Goal: Communication & Community: Answer question/provide support

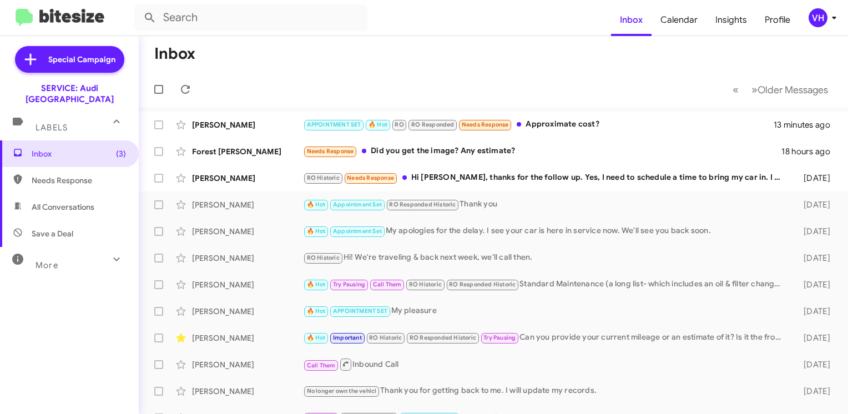
click at [241, 119] on div "Derek Abbott APPOINTMENT SET 🔥 Hot RO RO Responded Needs Response Approximate c…" at bounding box center [493, 125] width 691 height 22
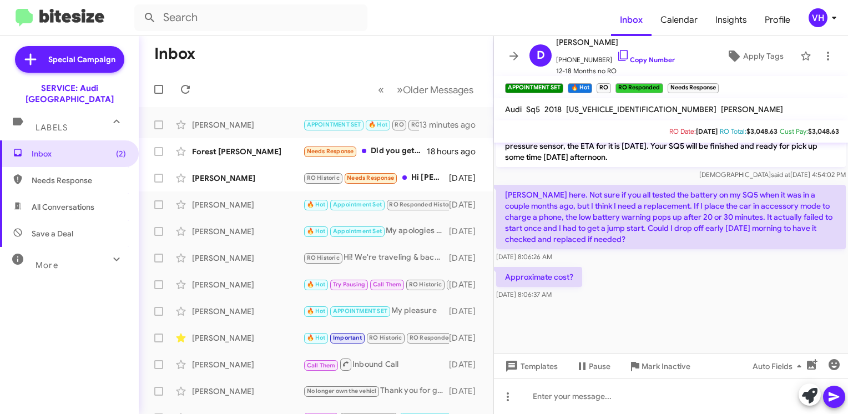
scroll to position [647, 0]
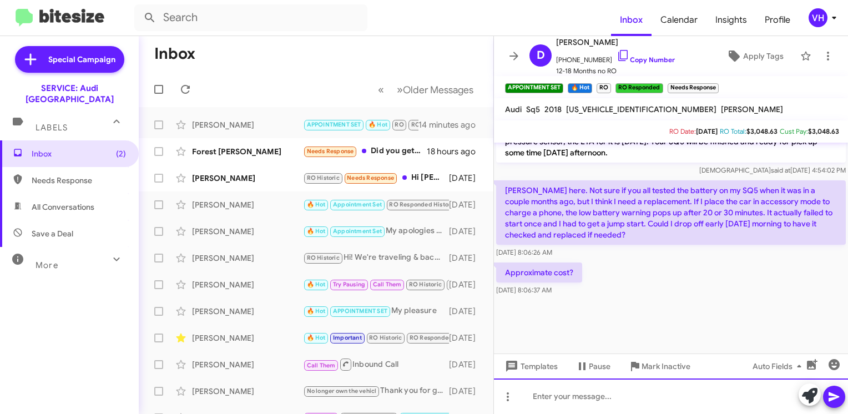
click at [612, 397] on div at bounding box center [671, 396] width 354 height 36
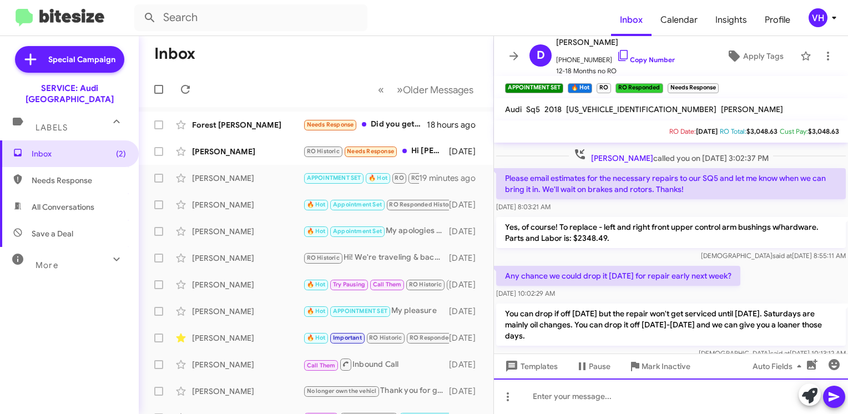
scroll to position [1485, 0]
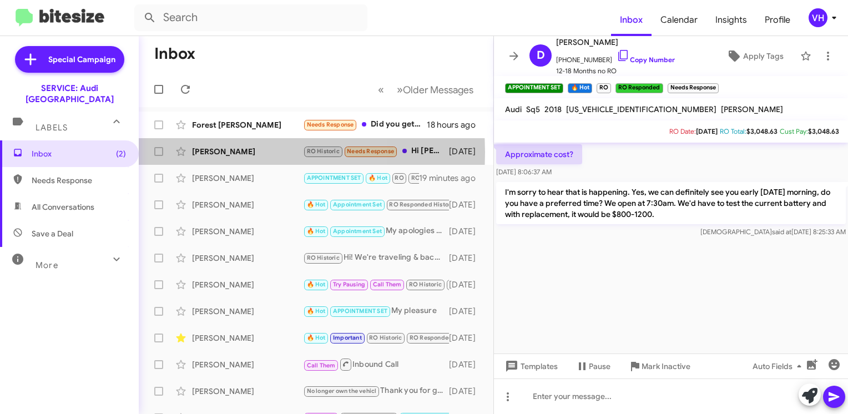
click at [224, 151] on div "[PERSON_NAME]" at bounding box center [247, 151] width 111 height 11
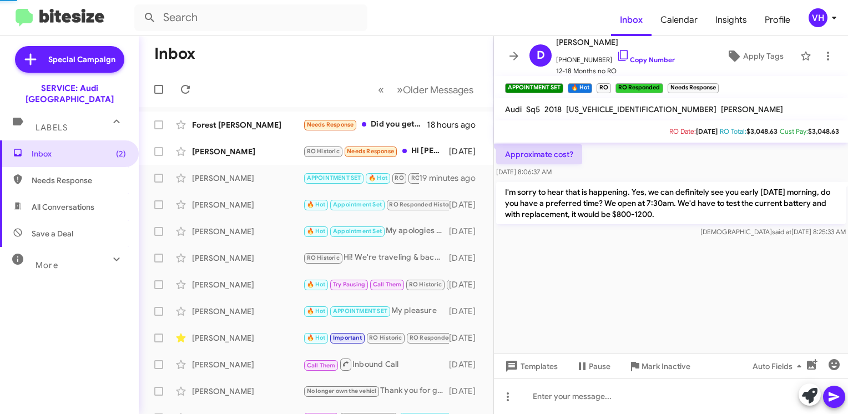
scroll to position [266, 0]
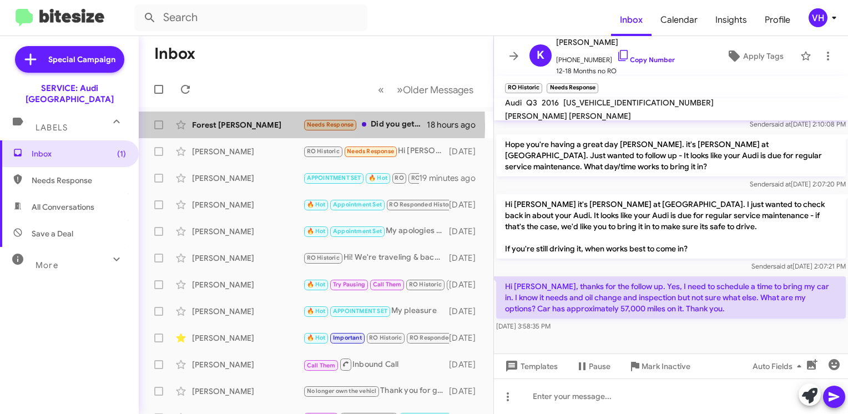
click at [209, 125] on div "Forest [PERSON_NAME]" at bounding box center [247, 124] width 111 height 11
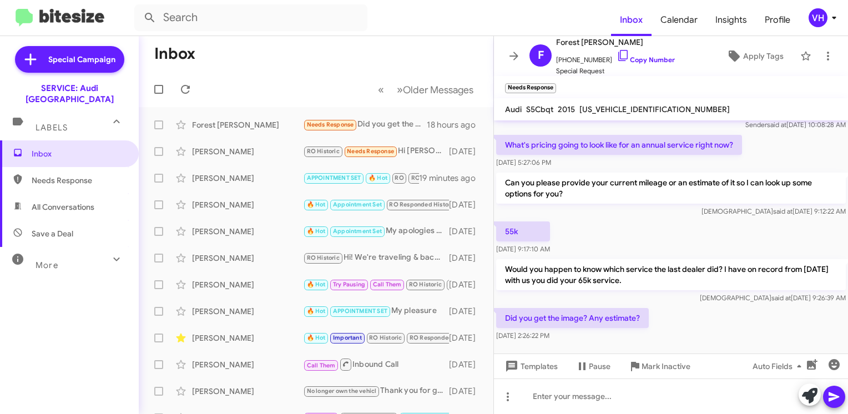
scroll to position [844, 0]
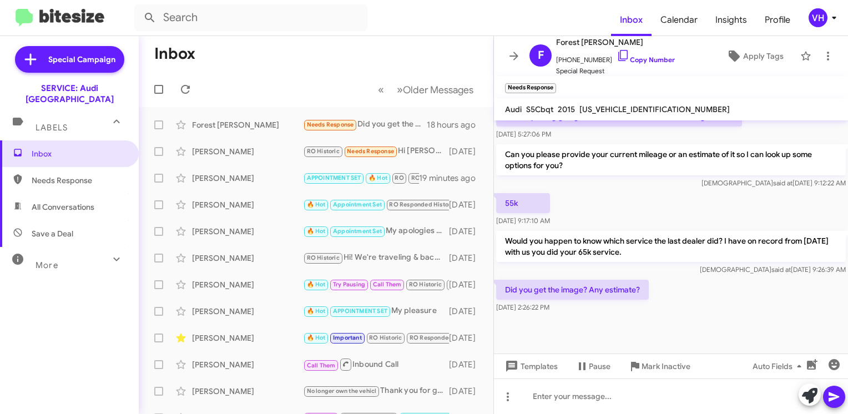
drag, startPoint x: 644, startPoint y: 288, endPoint x: 548, endPoint y: 300, distance: 96.6
click at [548, 300] on div "Did you get the image? Any estimate? Sep 28, 2025, 2:26:22 PM" at bounding box center [572, 296] width 153 height 33
drag, startPoint x: 548, startPoint y: 300, endPoint x: 549, endPoint y: 291, distance: 9.0
click at [549, 291] on p "Did you get the image? Any estimate?" at bounding box center [572, 290] width 153 height 20
drag, startPoint x: 549, startPoint y: 291, endPoint x: 555, endPoint y: 286, distance: 7.5
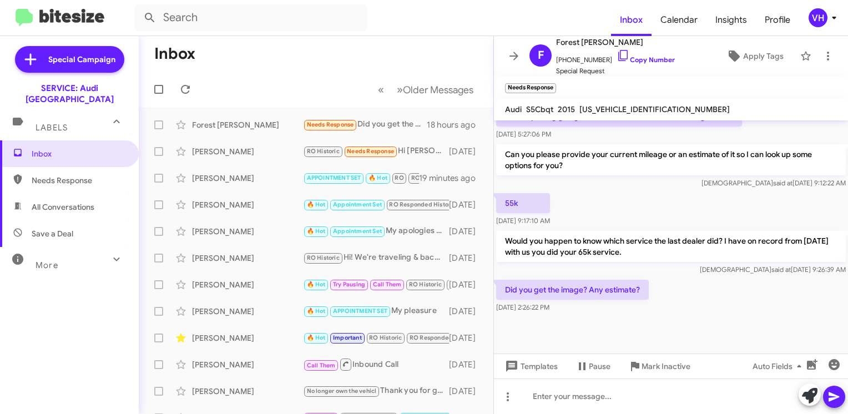
click at [555, 286] on p "Did you get the image? Any estimate?" at bounding box center [572, 290] width 153 height 20
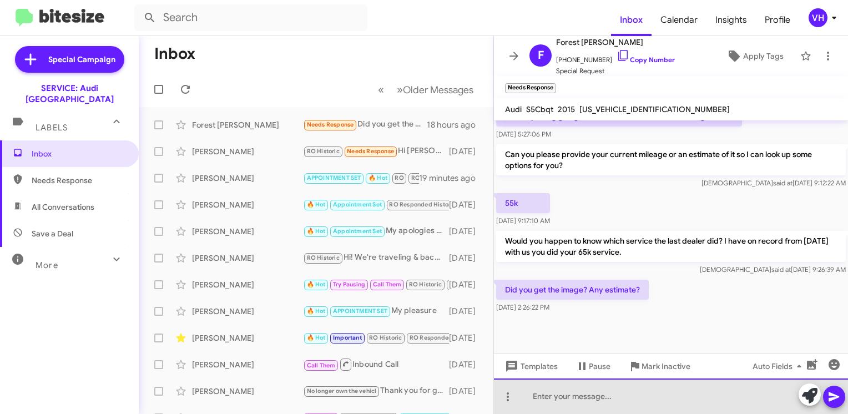
click at [606, 393] on div at bounding box center [671, 396] width 354 height 36
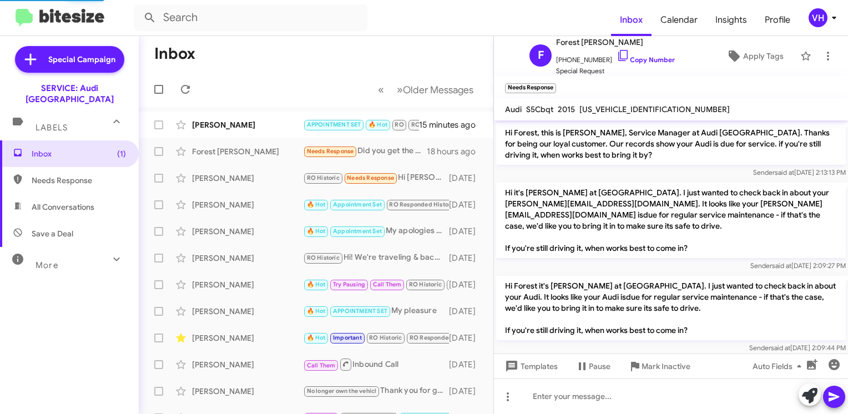
scroll to position [843, 0]
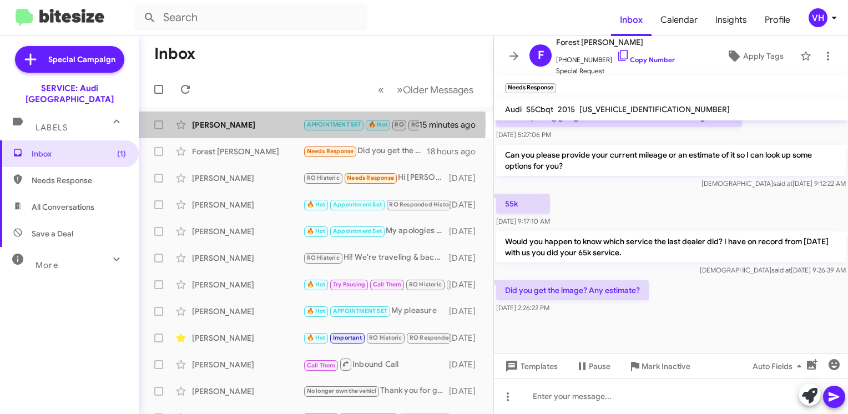
click at [237, 124] on div "[PERSON_NAME]" at bounding box center [247, 124] width 111 height 11
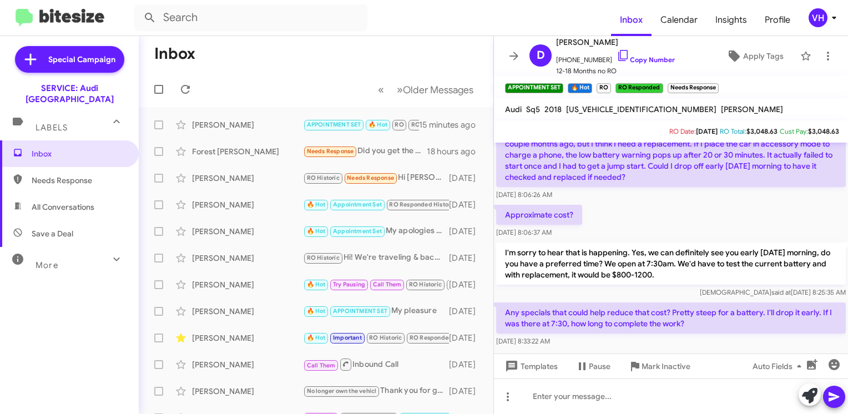
scroll to position [1355, 0]
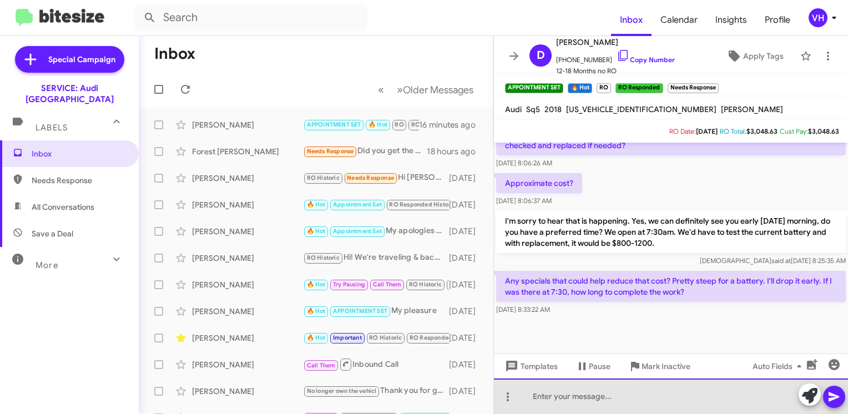
click at [756, 392] on div at bounding box center [671, 396] width 354 height 36
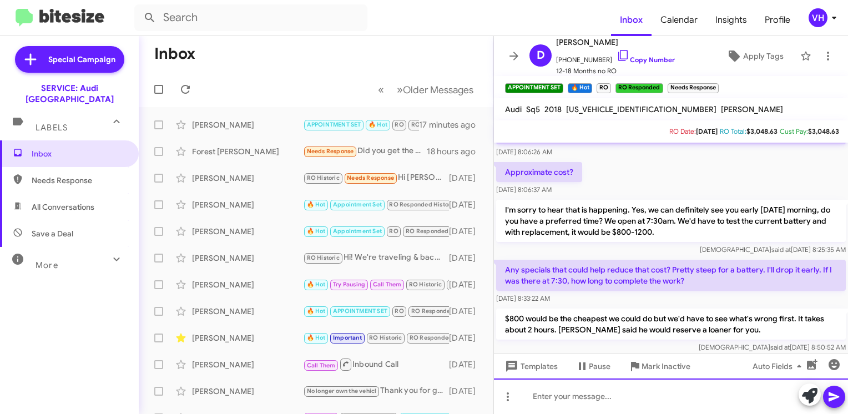
scroll to position [2635, 0]
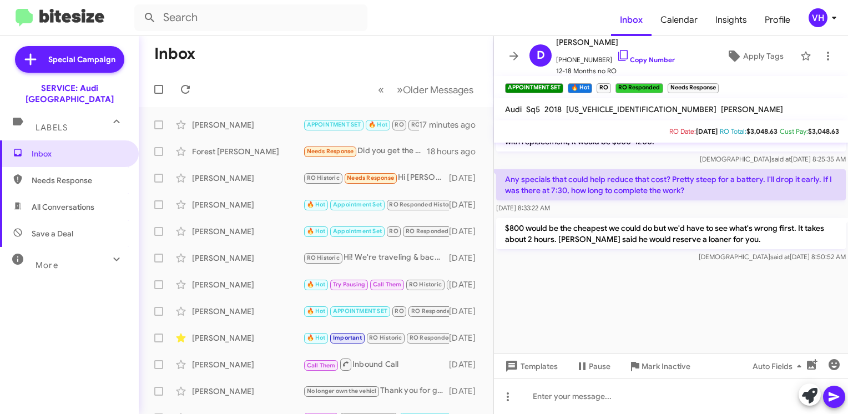
click at [264, 148] on div "Forest [PERSON_NAME]" at bounding box center [247, 151] width 111 height 11
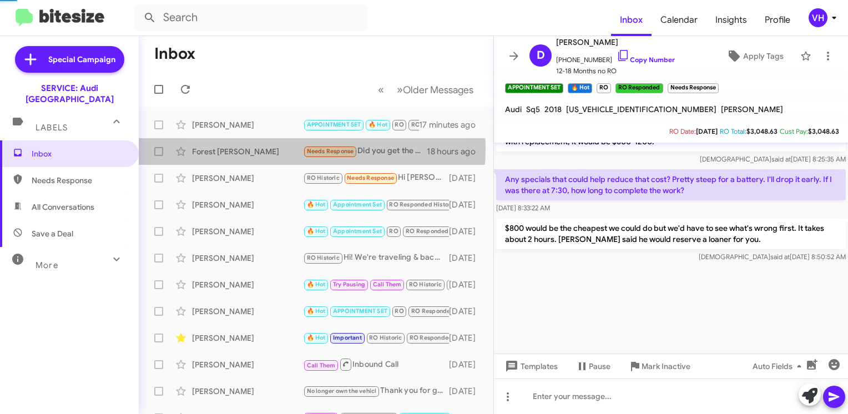
scroll to position [843, 0]
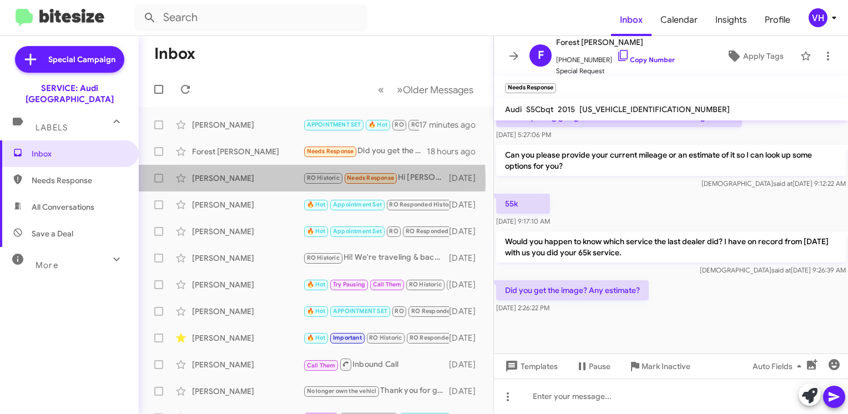
click at [261, 181] on div "[PERSON_NAME]" at bounding box center [247, 178] width 111 height 11
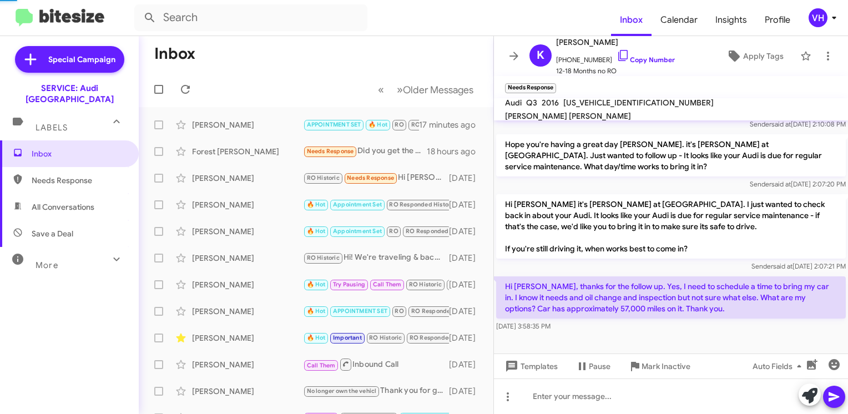
scroll to position [266, 0]
click at [234, 154] on div "Forest [PERSON_NAME]" at bounding box center [247, 151] width 111 height 11
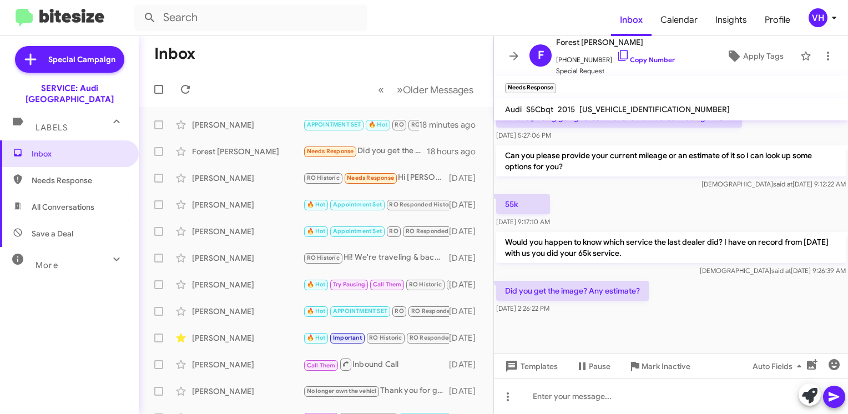
scroll to position [844, 0]
drag, startPoint x: 630, startPoint y: 250, endPoint x: 536, endPoint y: 250, distance: 94.3
click at [536, 250] on p "Would you happen to know which service the last dealer did? I have on record fr…" at bounding box center [671, 246] width 350 height 31
drag, startPoint x: 536, startPoint y: 250, endPoint x: 526, endPoint y: 241, distance: 13.0
click at [526, 241] on p "Would you happen to know which service the last dealer did? I have on record fr…" at bounding box center [671, 246] width 350 height 31
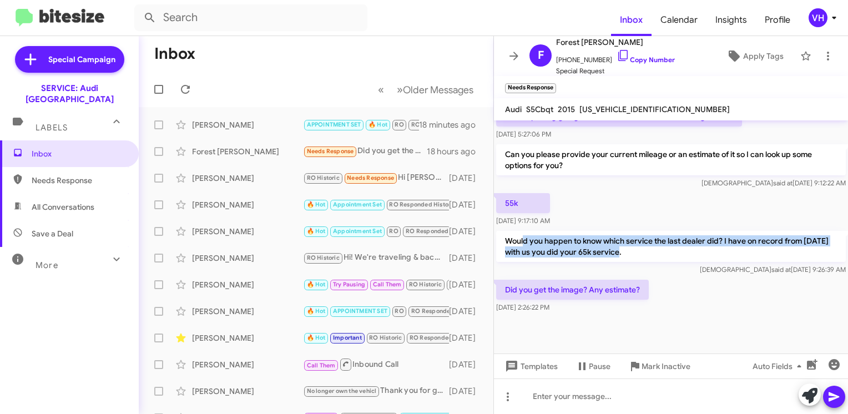
drag, startPoint x: 522, startPoint y: 239, endPoint x: 617, endPoint y: 259, distance: 96.9
click at [617, 259] on p "Would you happen to know which service the last dealer did? I have on record fr…" at bounding box center [671, 246] width 350 height 31
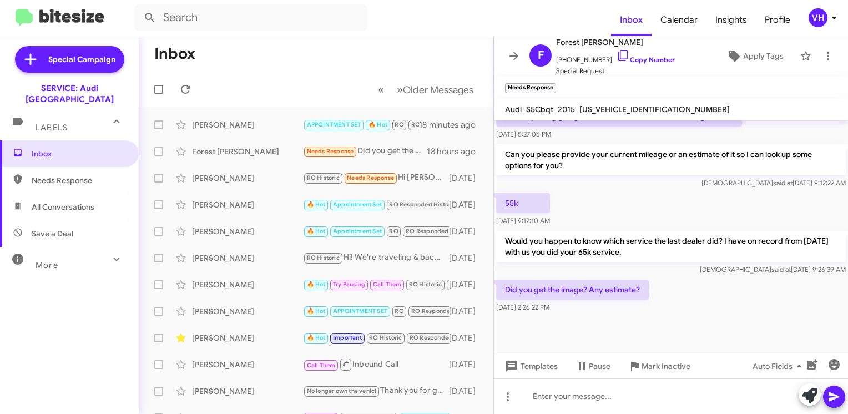
click at [668, 252] on p "Would you happen to know which service the last dealer did? I have on record fr…" at bounding box center [671, 246] width 350 height 31
click at [817, 366] on icon "button" at bounding box center [811, 364] width 13 height 13
click at [834, 368] on icon "button" at bounding box center [833, 364] width 11 height 11
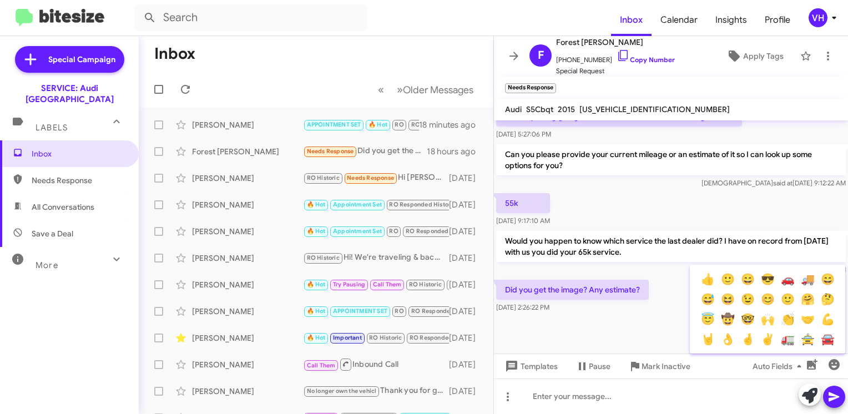
click at [621, 330] on div at bounding box center [424, 207] width 848 height 414
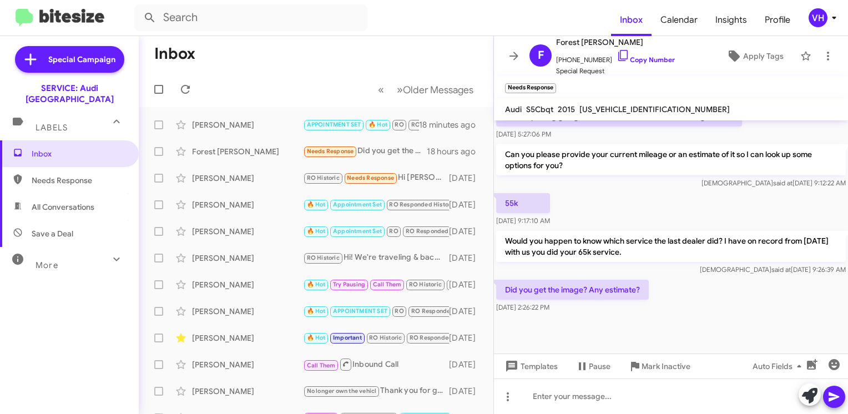
click at [822, 19] on div "VH" at bounding box center [817, 17] width 19 height 19
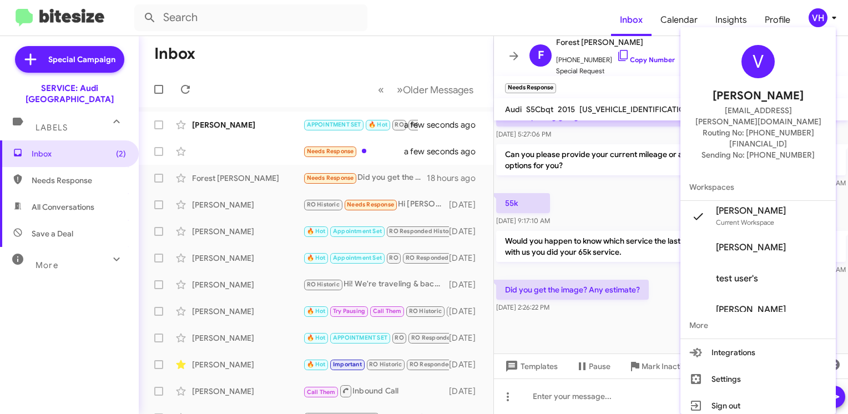
click at [242, 155] on div at bounding box center [424, 207] width 848 height 414
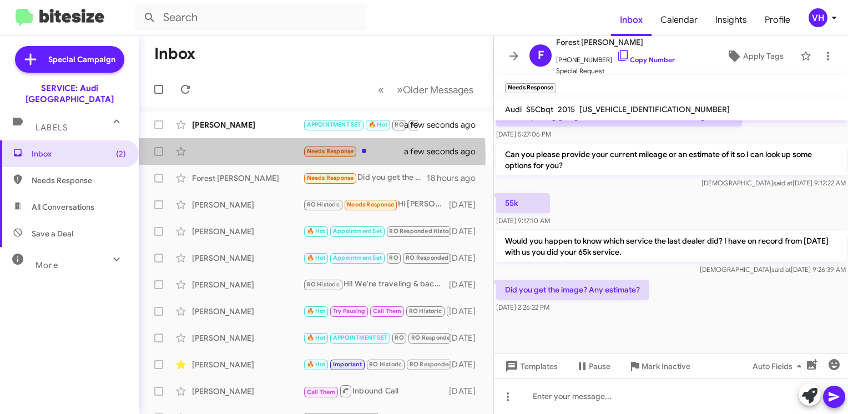
click at [249, 157] on div "Needs Response a few seconds ago" at bounding box center [316, 151] width 337 height 22
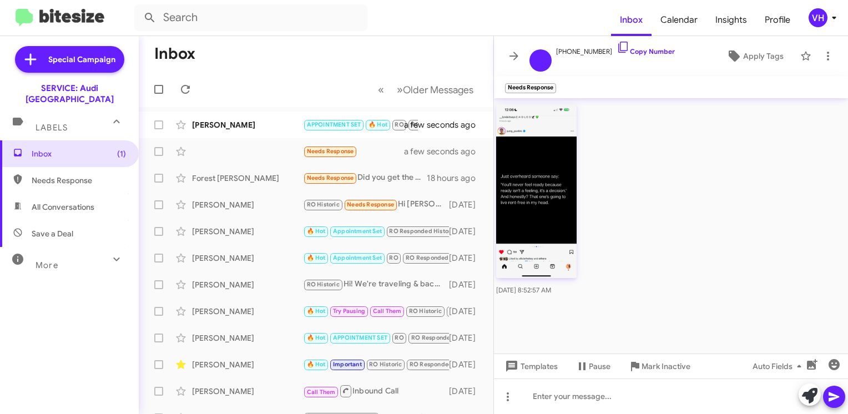
click at [529, 209] on img at bounding box center [536, 190] width 80 height 175
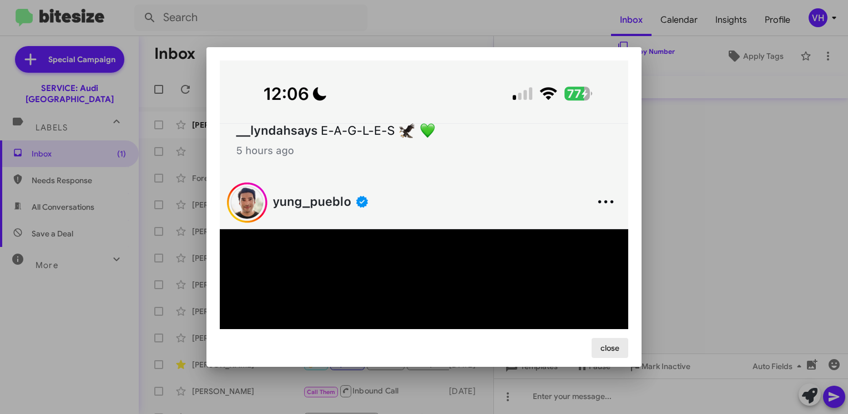
click at [624, 347] on button "close" at bounding box center [609, 348] width 37 height 20
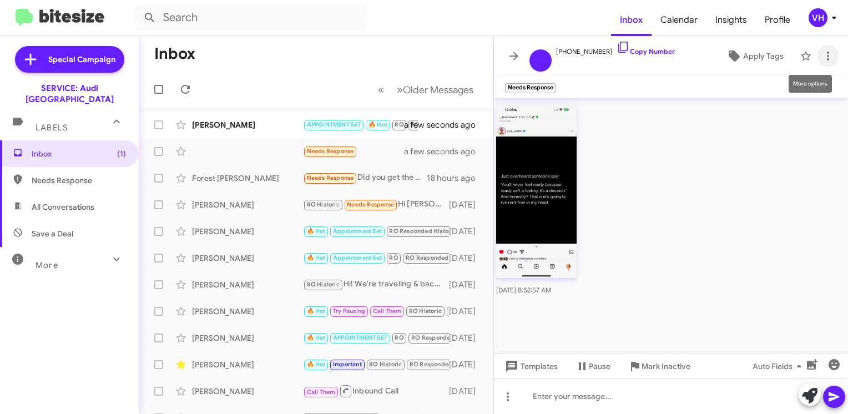
click at [828, 59] on icon at bounding box center [828, 56] width 2 height 9
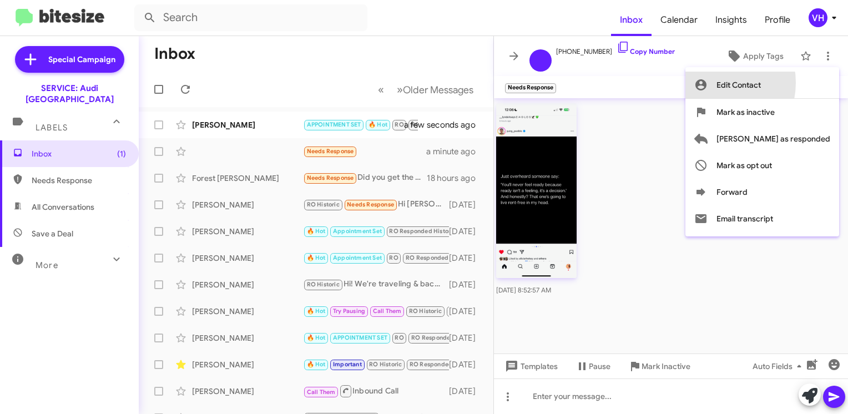
click at [756, 83] on button "Edit Contact" at bounding box center [762, 85] width 154 height 27
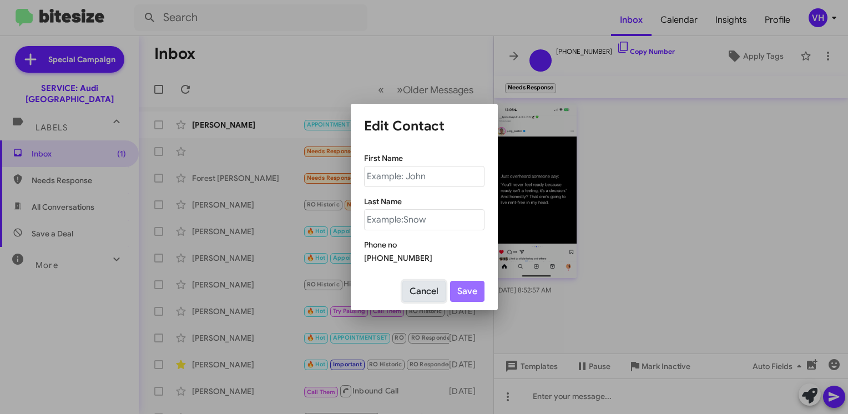
click at [434, 288] on button "Cancel" at bounding box center [423, 291] width 43 height 21
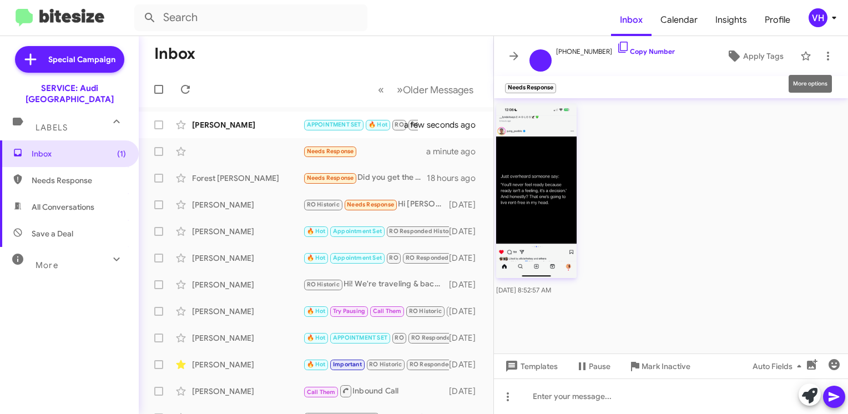
click at [829, 54] on icon at bounding box center [827, 55] width 13 height 13
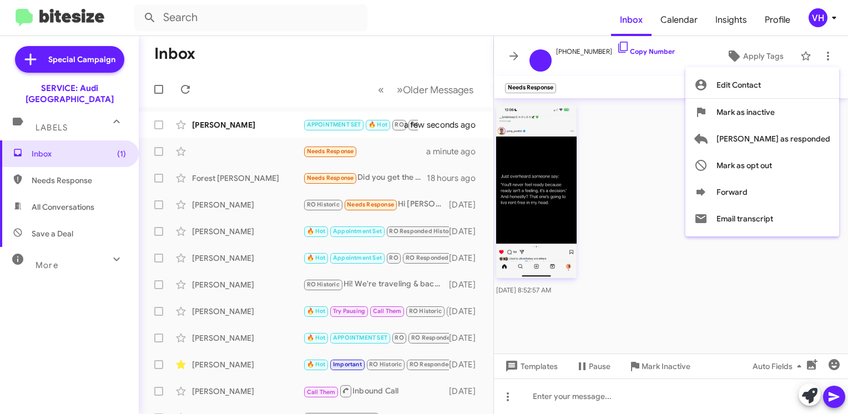
click at [636, 225] on div at bounding box center [424, 207] width 848 height 414
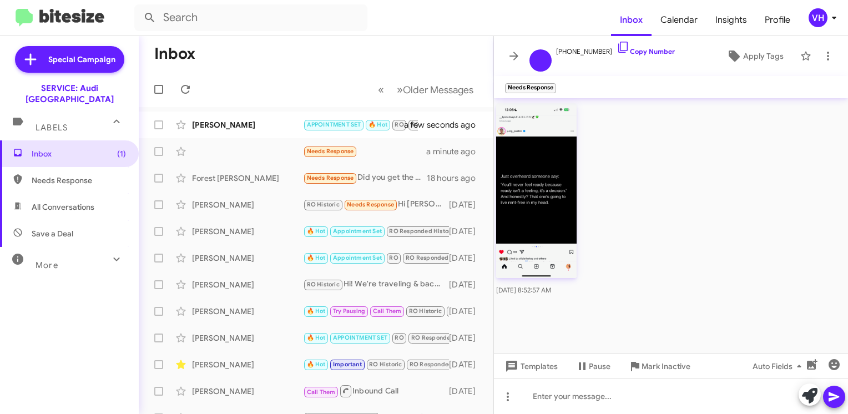
drag, startPoint x: 224, startPoint y: 153, endPoint x: 418, endPoint y: 182, distance: 196.3
click at [418, 182] on div "Forest Trimble Needs Response Did you get the image? Any estimate? 18 hours ago" at bounding box center [316, 178] width 337 height 22
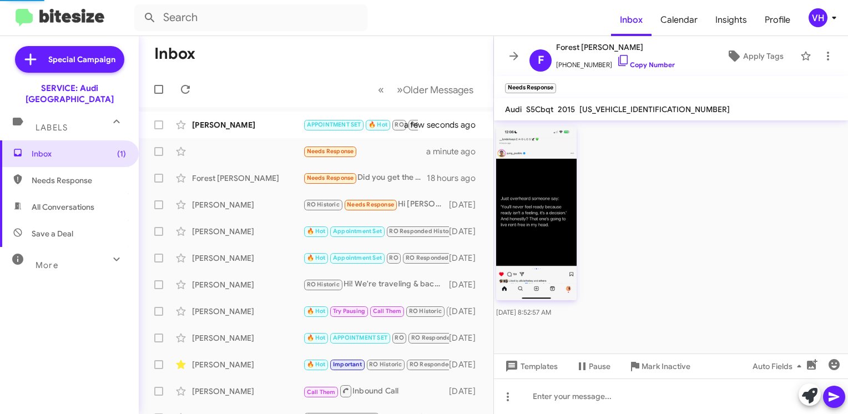
scroll to position [843, 0]
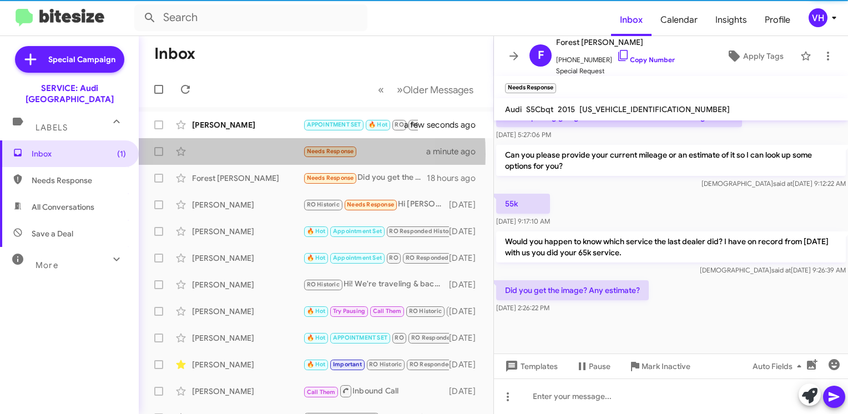
click at [249, 154] on div "Needs Response a minute ago" at bounding box center [316, 151] width 337 height 22
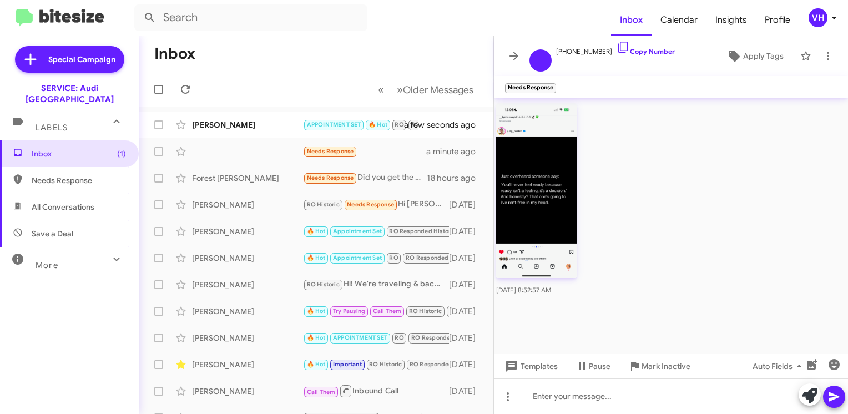
click at [291, 266] on div "Katie Hsia 🔥 Hot Appointment Set RO RO Responded My apologies for the delay. I …" at bounding box center [316, 258] width 337 height 22
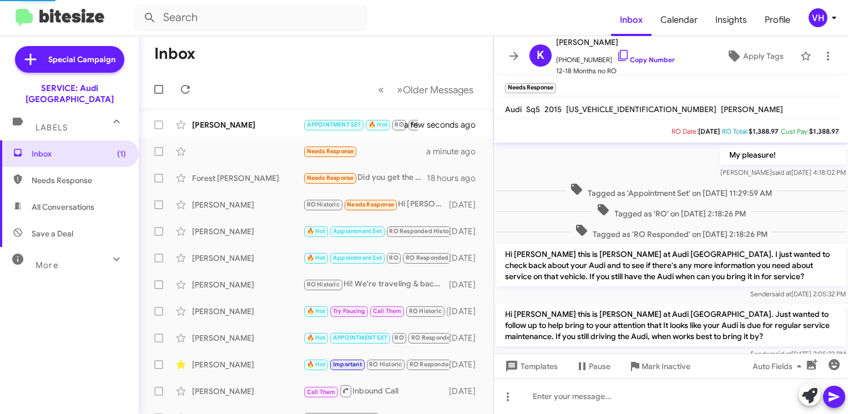
scroll to position [575, 0]
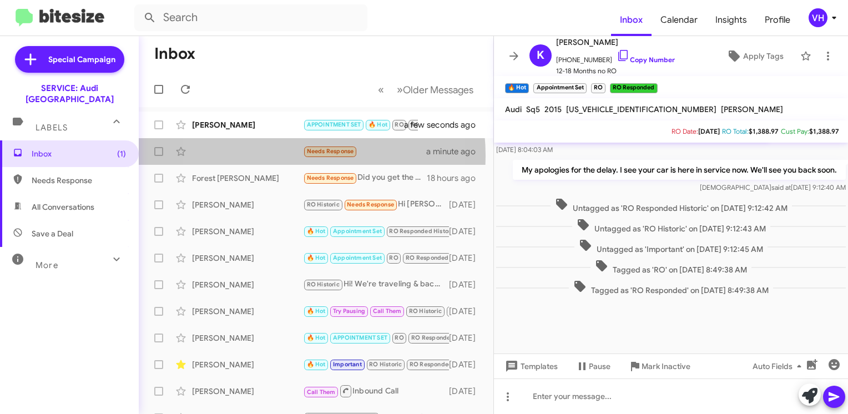
click at [264, 156] on div "Needs Response a minute ago" at bounding box center [316, 151] width 337 height 22
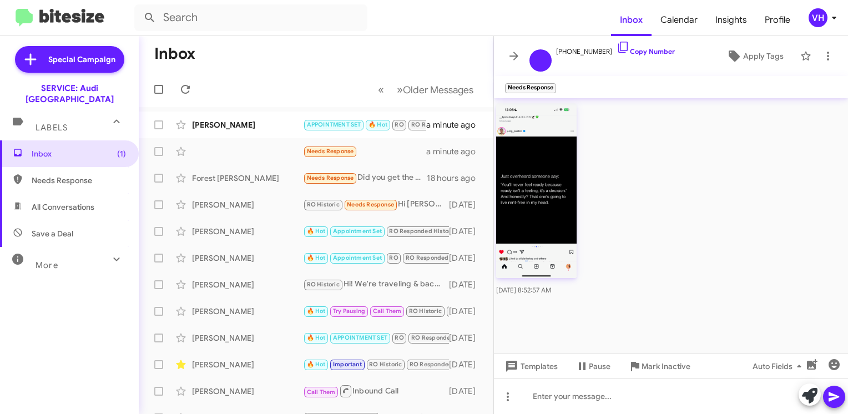
click at [556, 84] on span "×" at bounding box center [553, 82] width 7 height 13
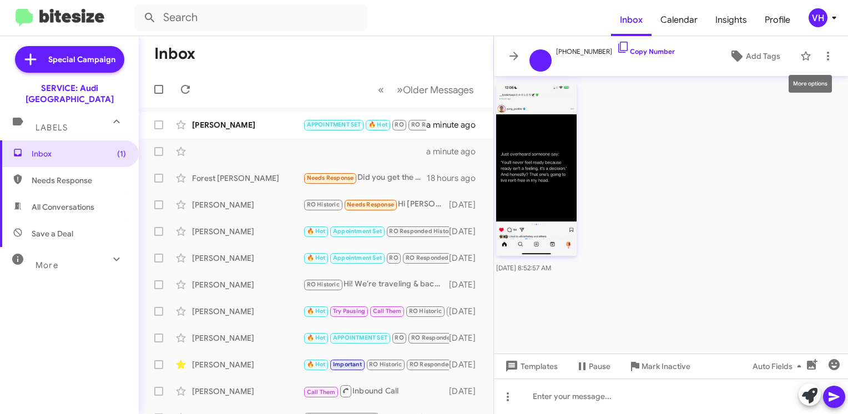
click at [821, 57] on span at bounding box center [828, 55] width 22 height 13
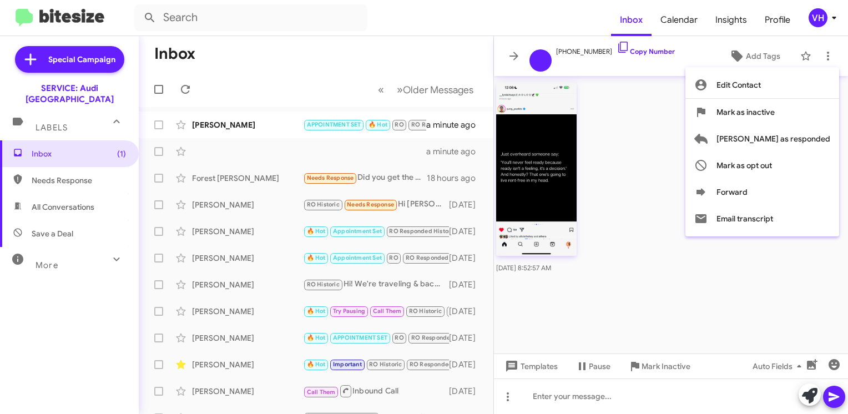
click at [589, 49] on div at bounding box center [424, 207] width 848 height 414
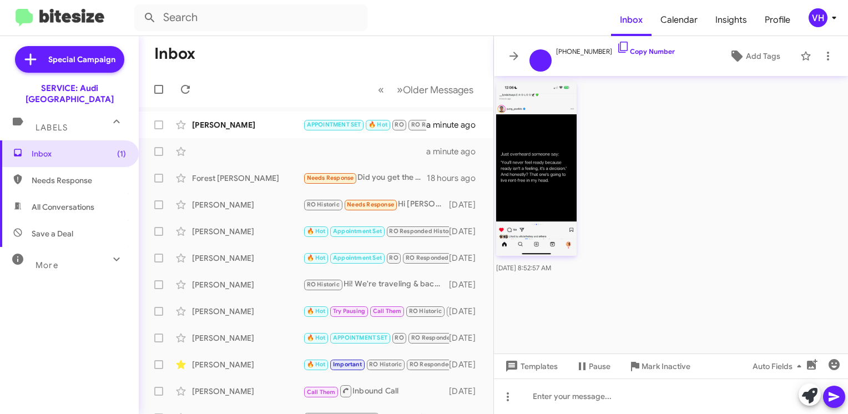
click at [583, 50] on span "+14243168500 Copy Number" at bounding box center [615, 48] width 119 height 17
click at [518, 57] on icon at bounding box center [513, 55] width 13 height 13
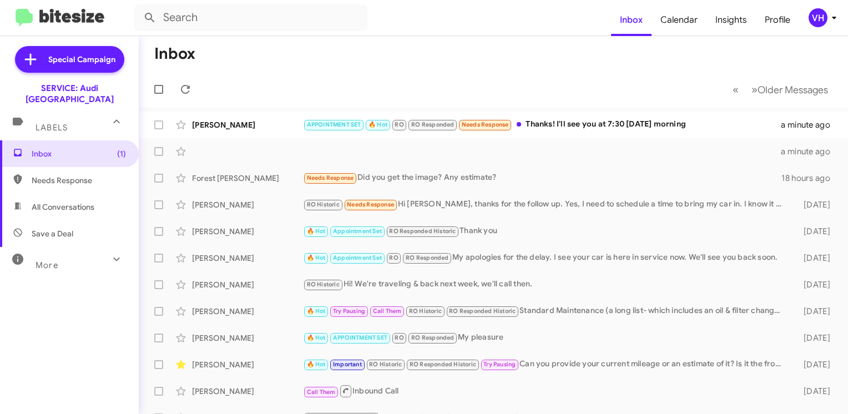
click at [581, 124] on div "APPOINTMENT SET 🔥 Hot RO RO Responded Needs Response Thanks! I'll see you at 7:…" at bounding box center [542, 124] width 478 height 13
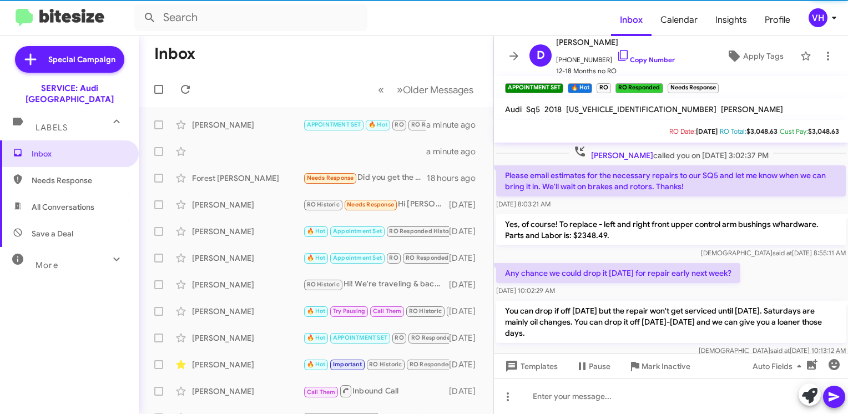
scroll to position [670, 0]
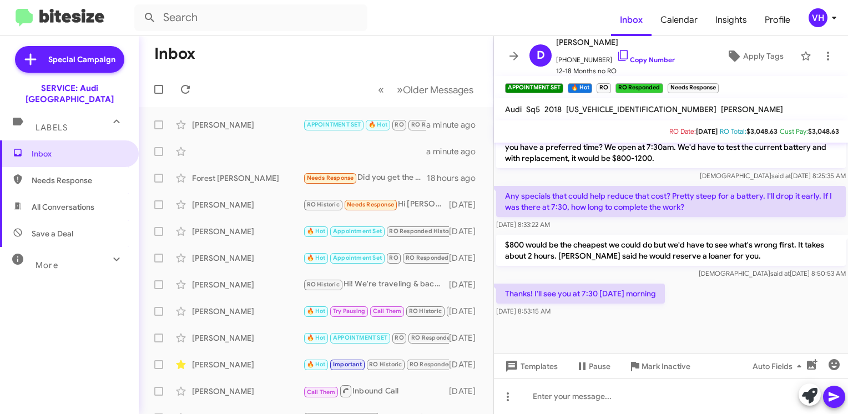
click at [622, 109] on span "WA1C4BFY9J2139750" at bounding box center [641, 109] width 150 height 10
copy span "WA1C4BFY9J2139750"
click at [601, 129] on div at bounding box center [586, 131] width 166 height 13
click at [608, 108] on span "WA1C4BFY9J2139750" at bounding box center [641, 109] width 150 height 10
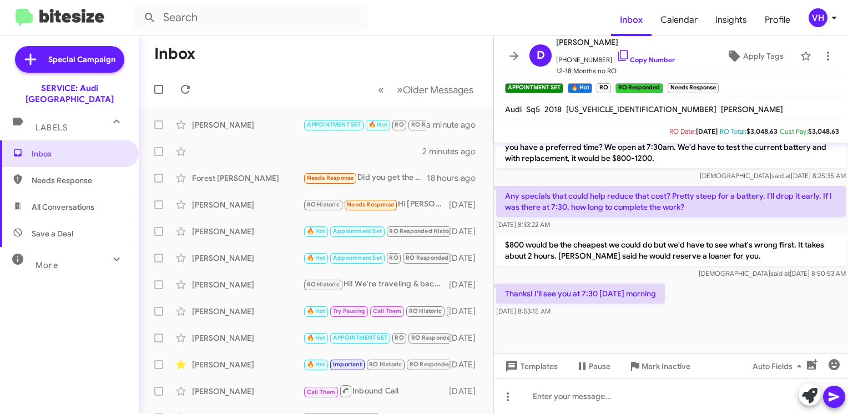
click at [608, 108] on span "WA1C4BFY9J2139750" at bounding box center [641, 109] width 150 height 10
copy span "WA1C4BFY9J2139750"
click at [624, 227] on div "Sep 29, 2025, 8:33:22 AM" at bounding box center [671, 224] width 350 height 11
click at [632, 108] on span "WA1C4BFY9J2139750" at bounding box center [641, 109] width 150 height 10
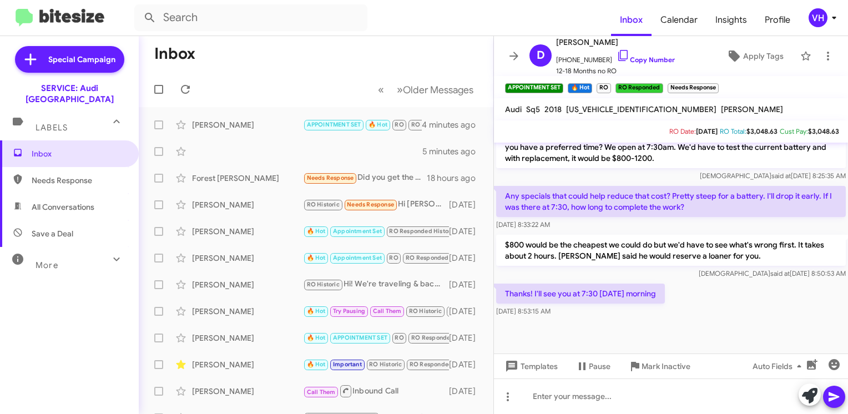
copy span "WA1C4BFY9J2139750"
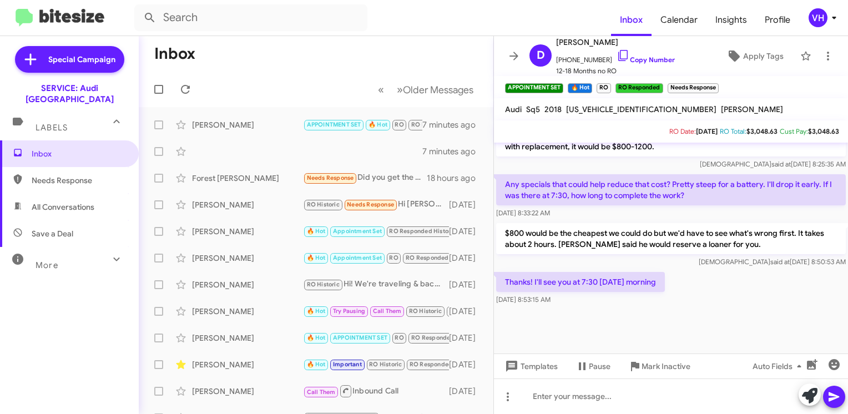
scroll to position [692, 0]
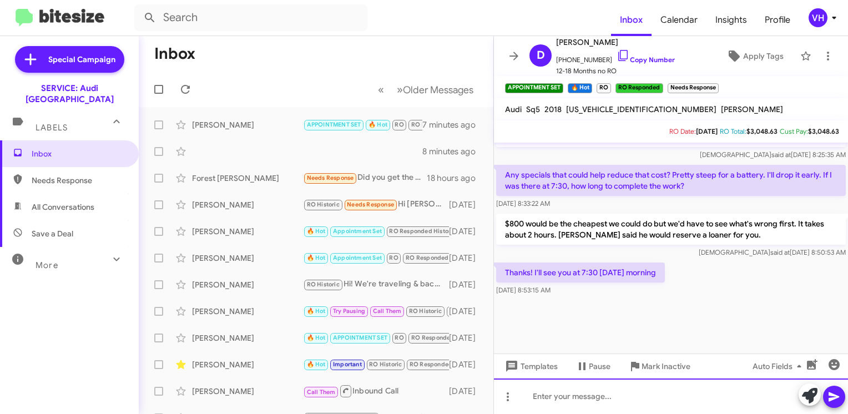
click at [589, 393] on div at bounding box center [671, 396] width 354 height 36
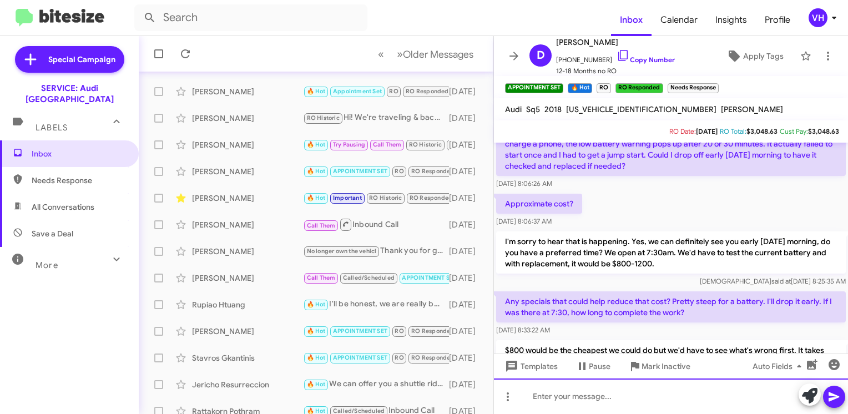
scroll to position [1451, 0]
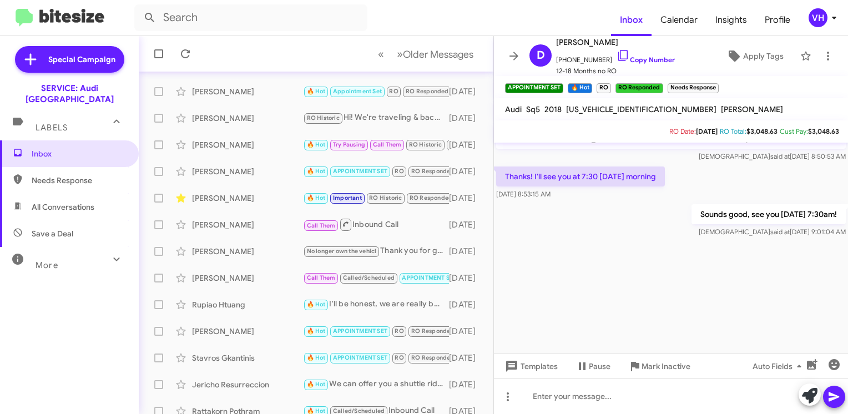
click at [719, 82] on span "×" at bounding box center [715, 82] width 7 height 13
click at [607, 80] on span "×" at bounding box center [608, 82] width 7 height 13
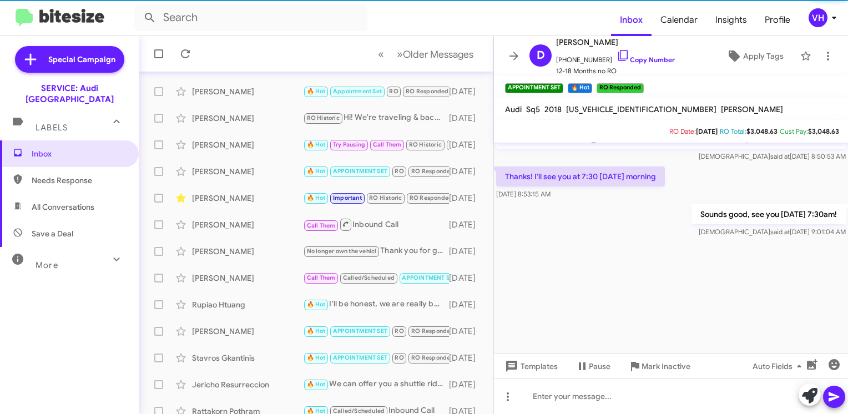
click at [642, 84] on span "×" at bounding box center [640, 82] width 7 height 13
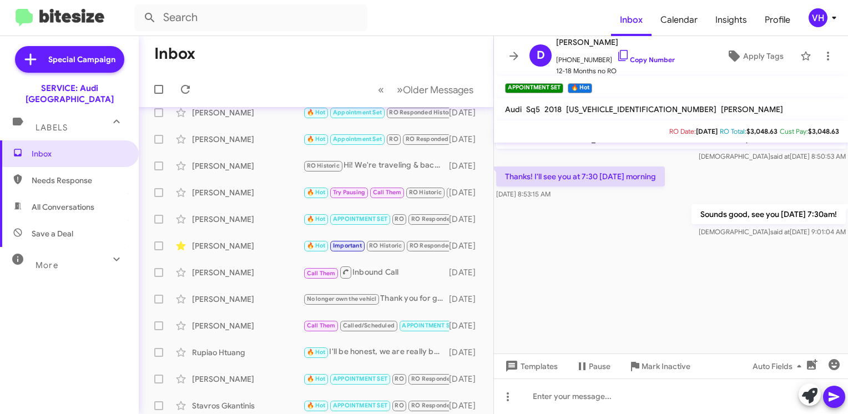
scroll to position [0, 0]
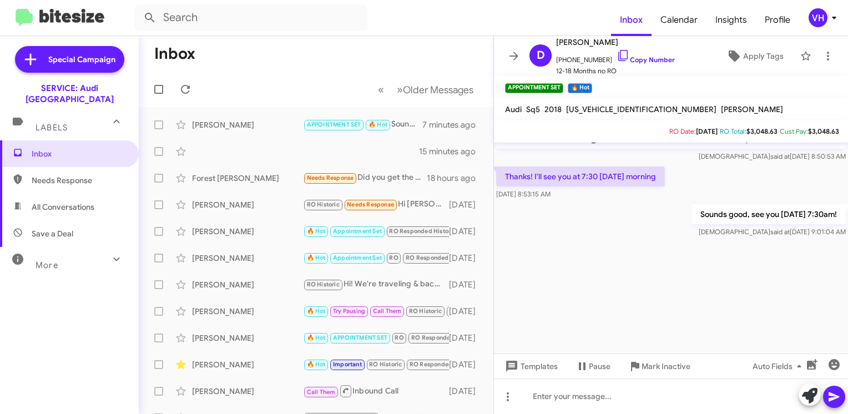
click at [308, 151] on div "15 minutes ago" at bounding box center [316, 151] width 337 height 22
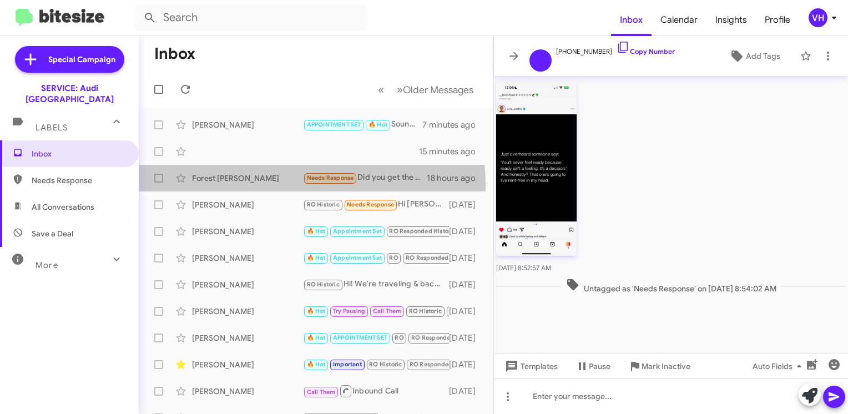
click at [258, 185] on div "Forest Trimble Needs Response Did you get the image? Any estimate? 18 hours ago" at bounding box center [316, 178] width 337 height 22
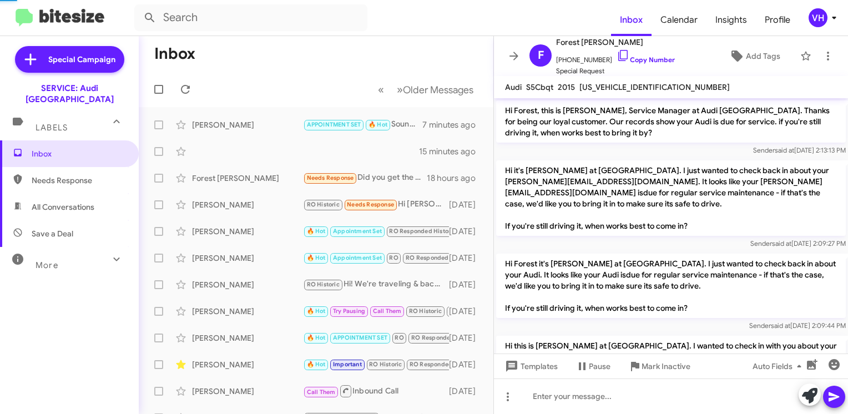
scroll to position [821, 0]
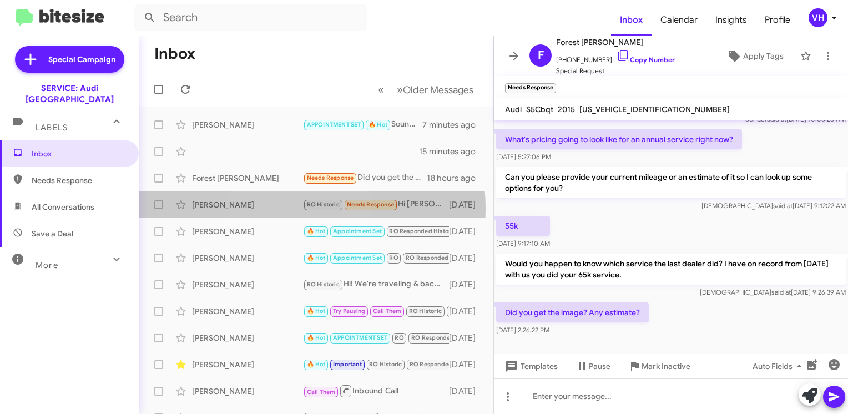
click at [286, 208] on div "[PERSON_NAME]" at bounding box center [247, 204] width 111 height 11
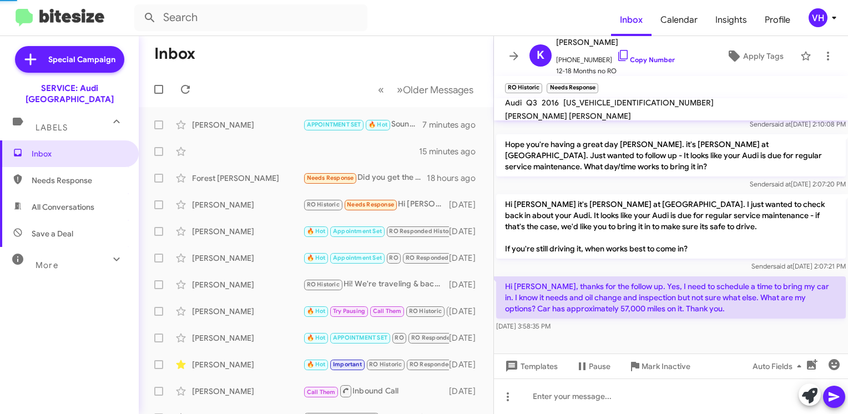
scroll to position [266, 0]
click at [45, 298] on div "Inbox Needs Response All Conversations Save a Deal More Important 🔥 Hot Appoint…" at bounding box center [69, 264] width 139 height 249
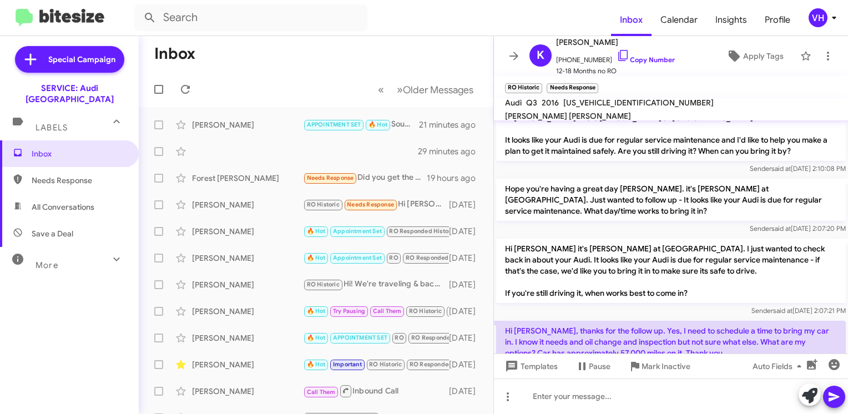
scroll to position [266, 0]
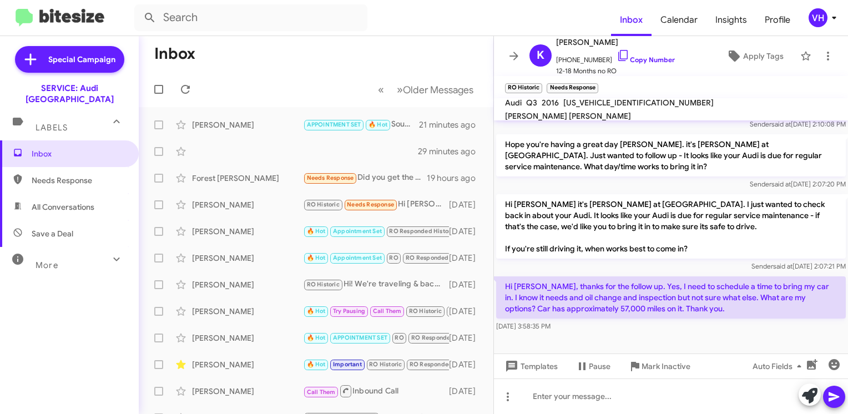
click at [604, 108] on span "[US_VEHICLE_IDENTIFICATION_NUMBER]" at bounding box center [638, 103] width 150 height 10
copy span "[US_VEHICLE_IDENTIFICATION_NUMBER]"
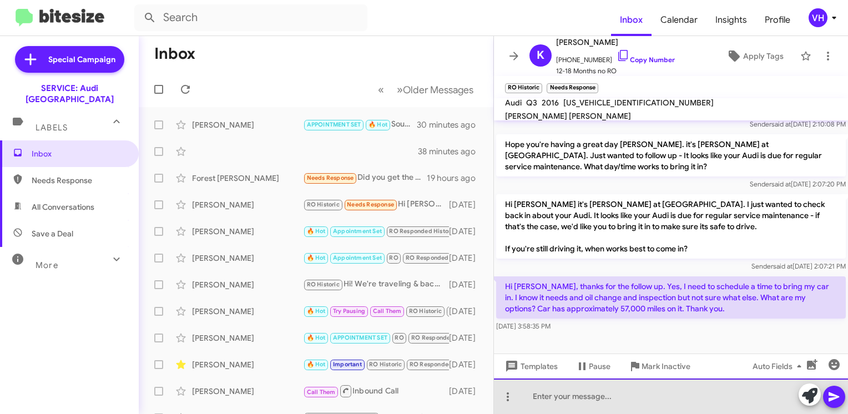
click at [735, 393] on div at bounding box center [671, 396] width 354 height 36
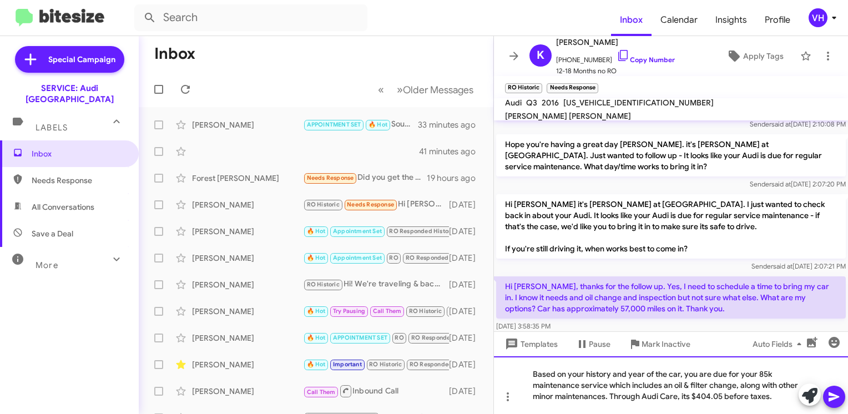
scroll to position [288, 0]
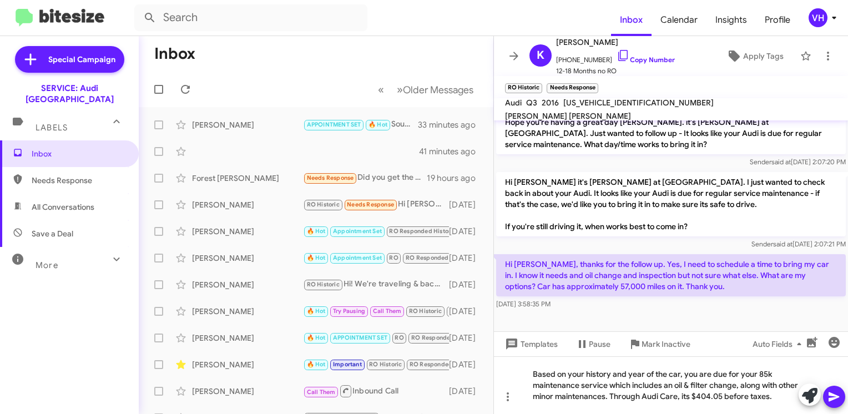
click at [836, 398] on icon at bounding box center [833, 396] width 13 height 13
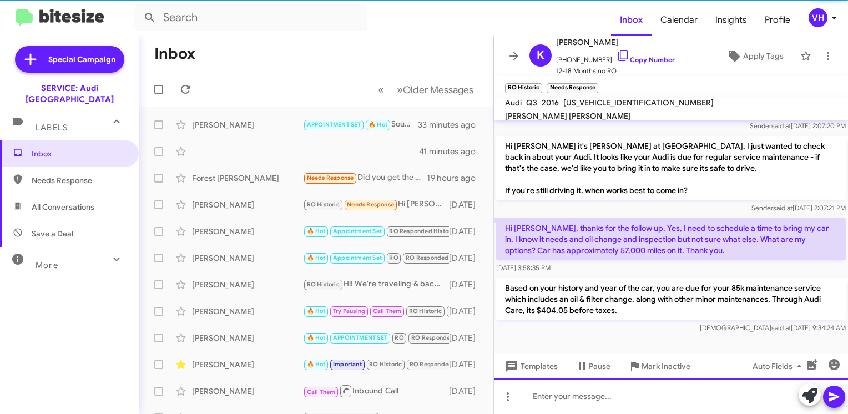
scroll to position [328, 0]
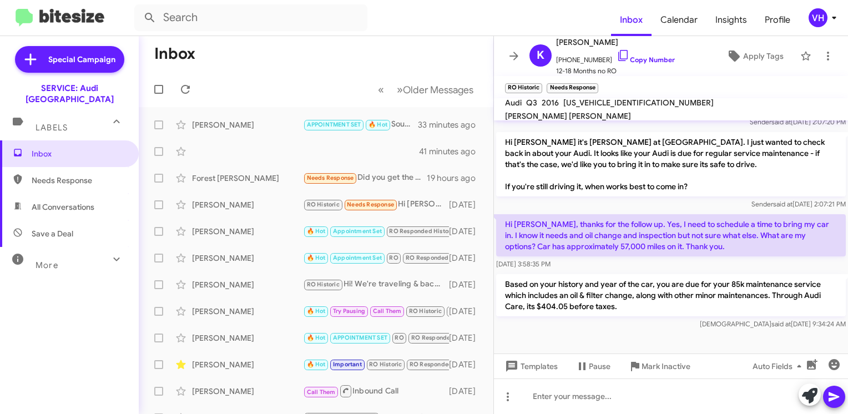
click at [217, 180] on div "Forest [PERSON_NAME]" at bounding box center [247, 178] width 111 height 11
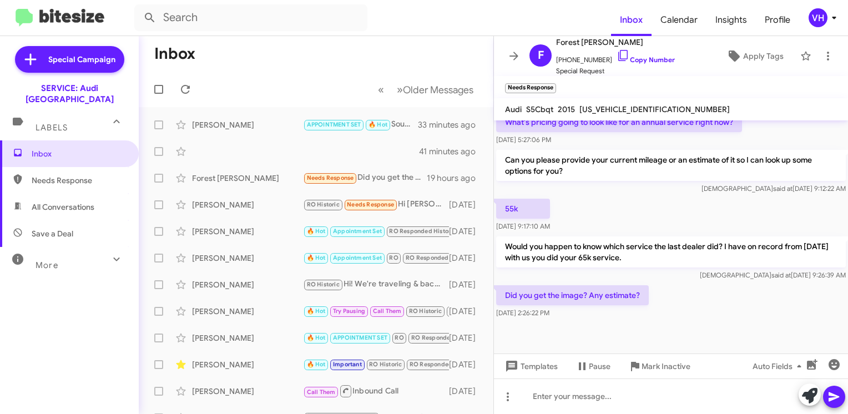
scroll to position [840, 0]
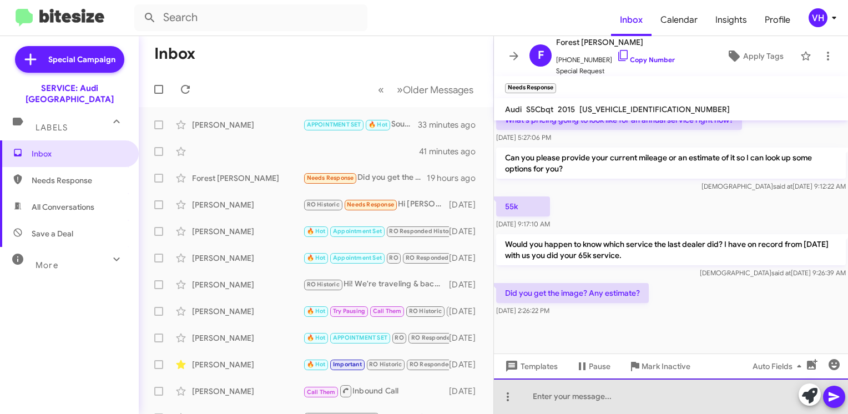
click at [662, 394] on div at bounding box center [671, 396] width 354 height 36
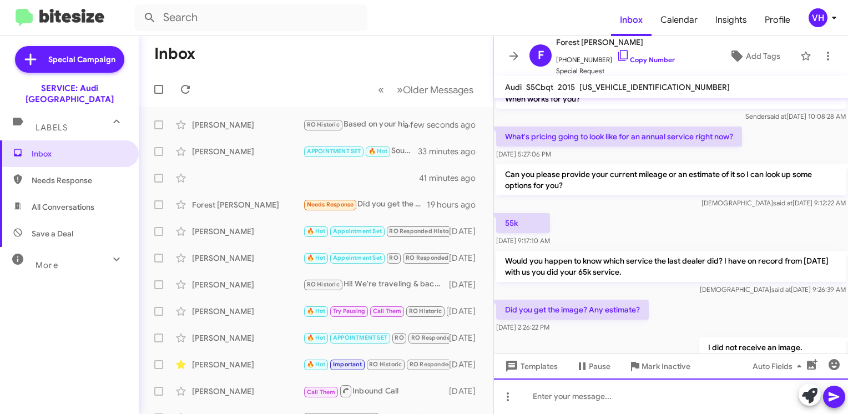
scroll to position [862, 0]
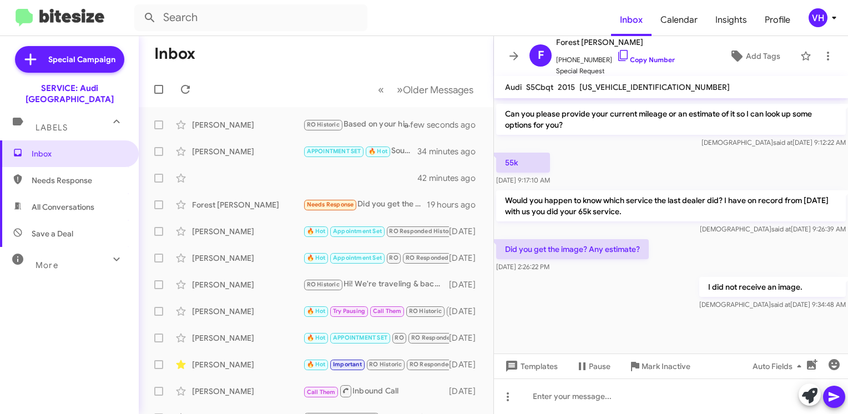
click at [592, 85] on span "[US_VEHICLE_IDENTIFICATION_NUMBER]" at bounding box center [654, 87] width 150 height 10
drag, startPoint x: 592, startPoint y: 85, endPoint x: 602, endPoint y: 90, distance: 11.7
copy span "[US_VEHICLE_IDENTIFICATION_NUMBER]"
click at [608, 165] on div "55k [DATE] 9:17:10 AM" at bounding box center [671, 169] width 354 height 38
